Goal: Transaction & Acquisition: Subscribe to service/newsletter

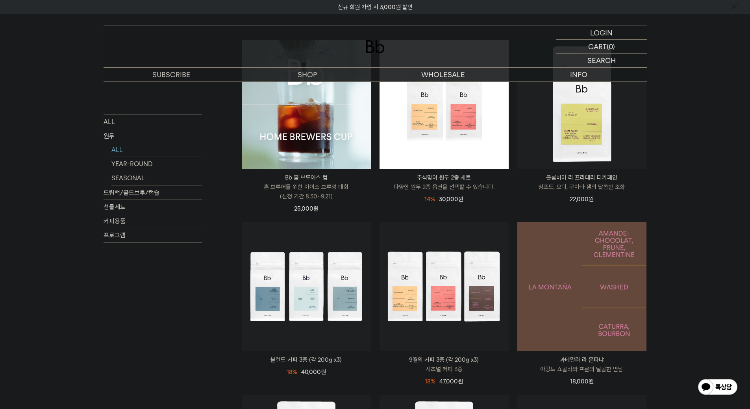
scroll to position [276, 0]
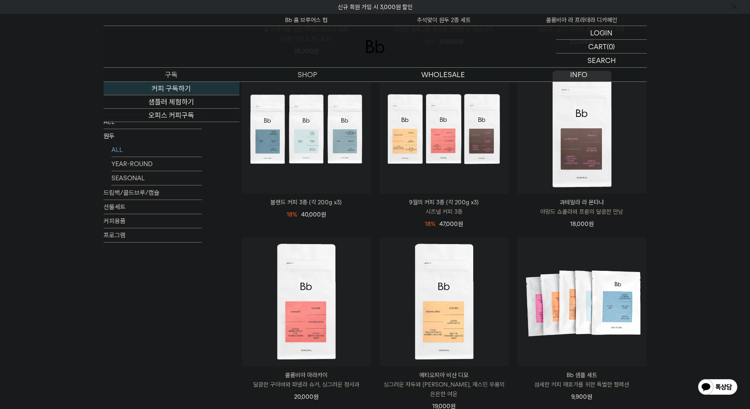
click at [177, 89] on link "커피 구독하기" at bounding box center [172, 88] width 136 height 13
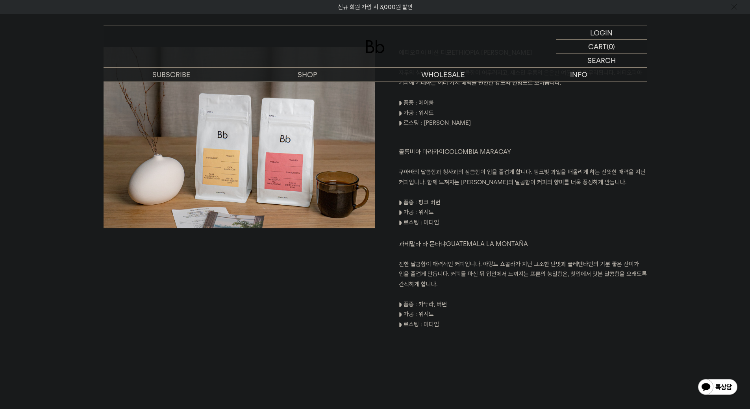
scroll to position [906, 0]
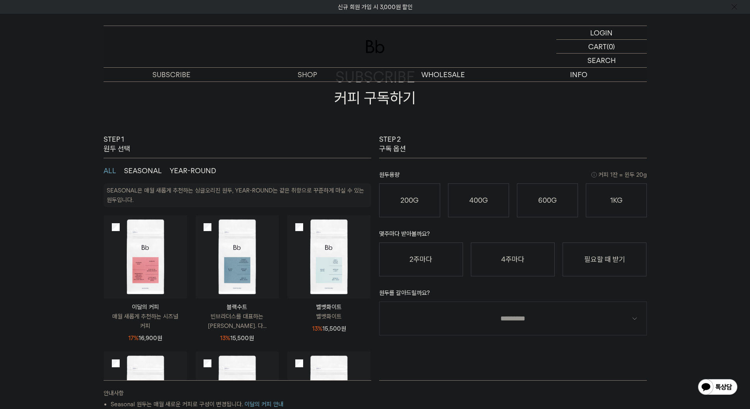
scroll to position [79, 0]
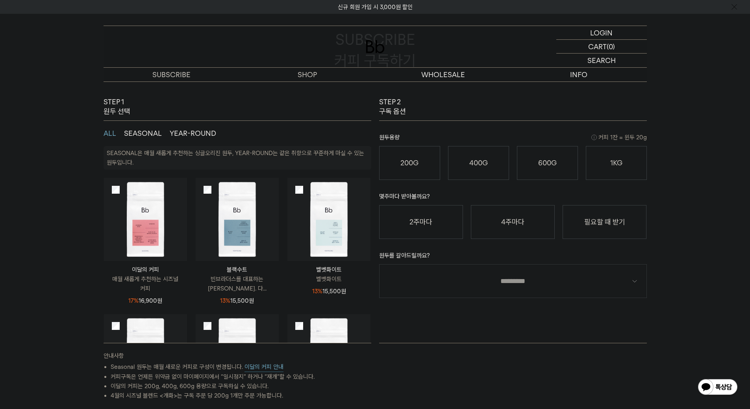
click at [150, 216] on img at bounding box center [145, 219] width 83 height 83
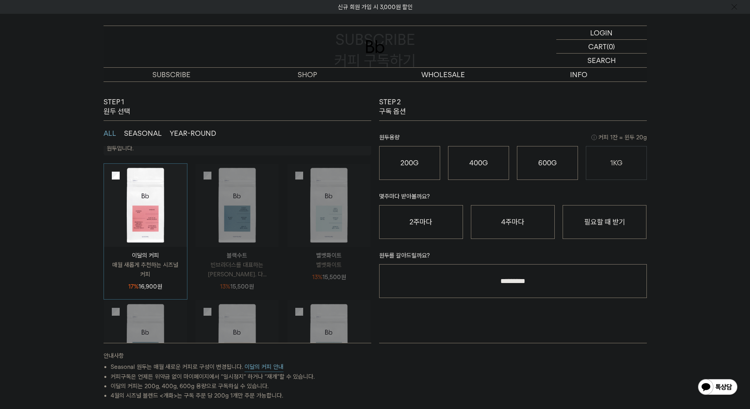
scroll to position [0, 0]
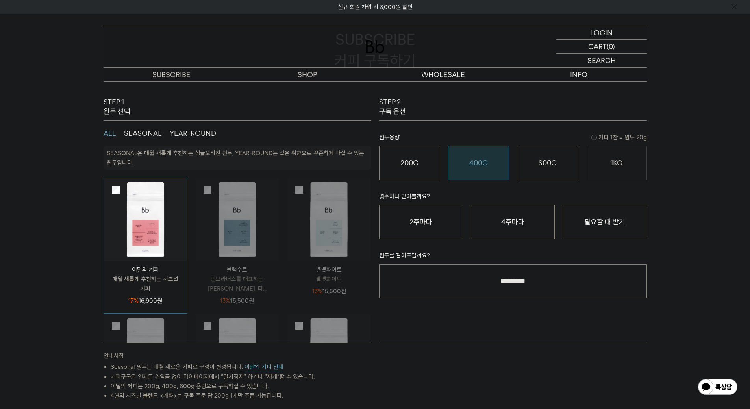
click at [497, 162] on div "400G 31,000 원" at bounding box center [478, 162] width 52 height 9
click at [493, 226] on button "4주마다" at bounding box center [513, 222] width 84 height 34
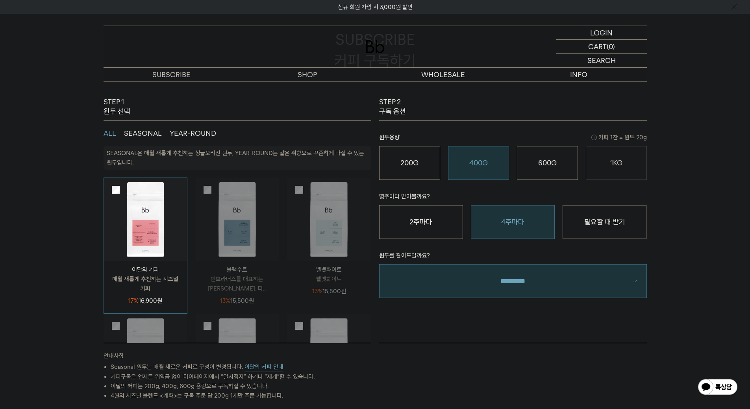
click at [466, 285] on select "**********" at bounding box center [513, 281] width 268 height 34
select select "**"
click at [379, 264] on select "**********" at bounding box center [513, 281] width 268 height 34
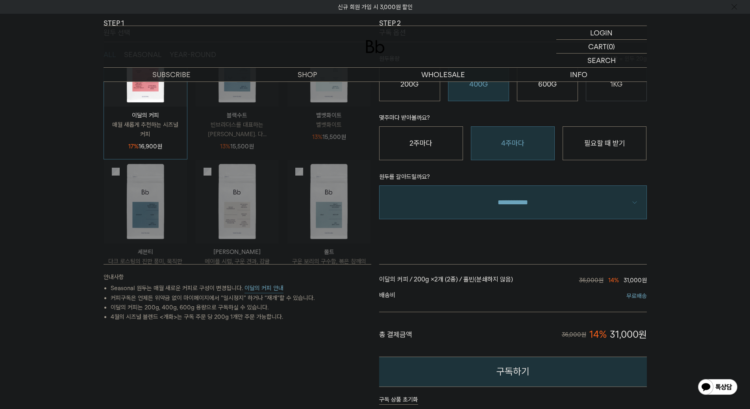
scroll to position [79, 0]
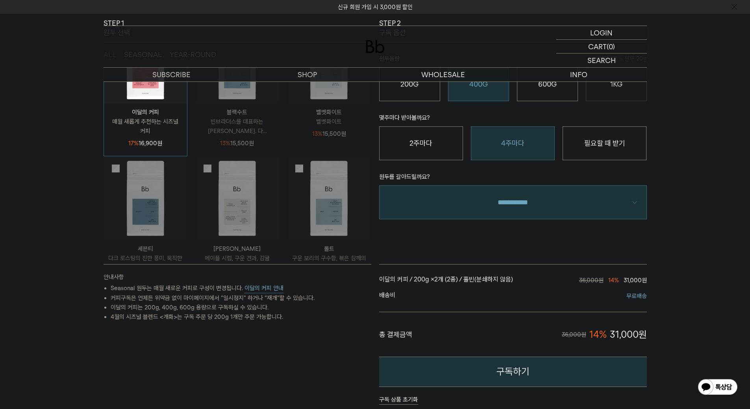
click at [269, 292] on button "이달의 커피 안내" at bounding box center [263, 288] width 39 height 10
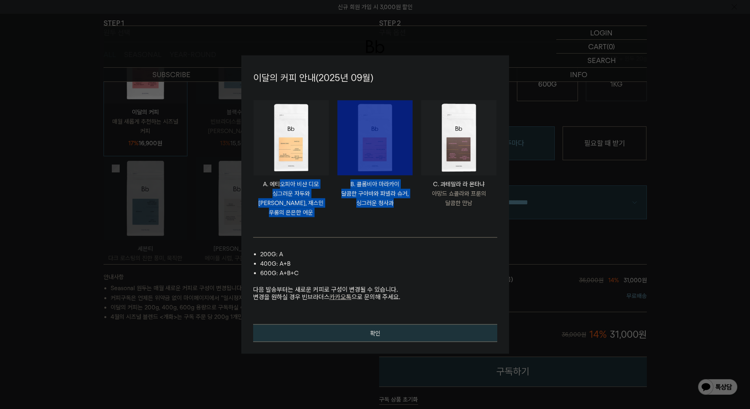
drag, startPoint x: 279, startPoint y: 188, endPoint x: 407, endPoint y: 206, distance: 128.8
click at [406, 205] on ul "ETHIOPIA BISHAN DIMO A. 에티오피아 비샨 디모 싱그러운 자두와 황도, 재스민 우롱의 은은한 여운 COLOMBIA MARACA…" at bounding box center [375, 163] width 252 height 126
click at [407, 206] on p "달콤한 구아바와 파넬라 슈거, 싱그러운 청사과" at bounding box center [374, 198] width 75 height 19
